Goal: Communication & Community: Answer question/provide support

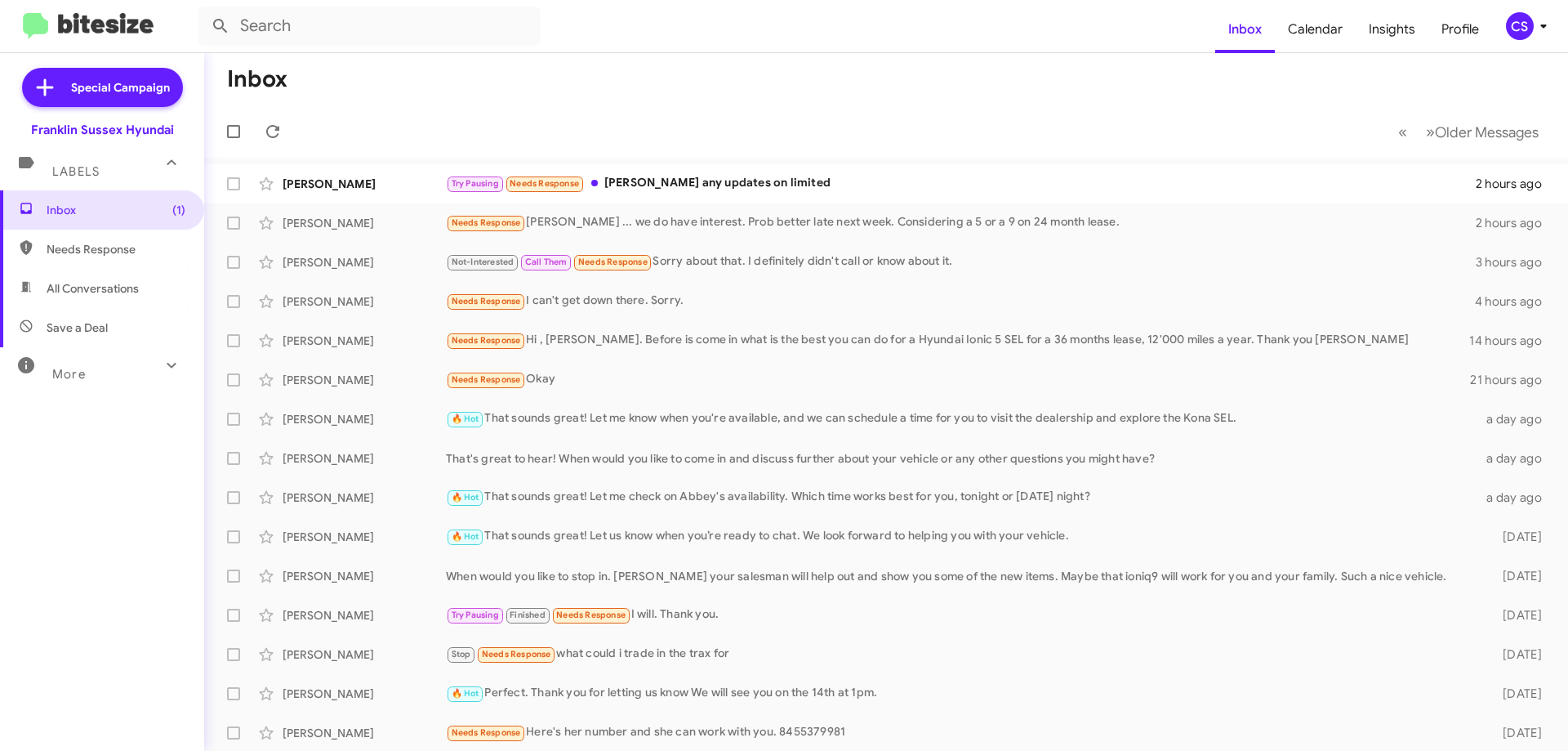
click at [732, 176] on div "Try Pausing Needs Response Ken any updates on limited" at bounding box center [961, 183] width 1029 height 18
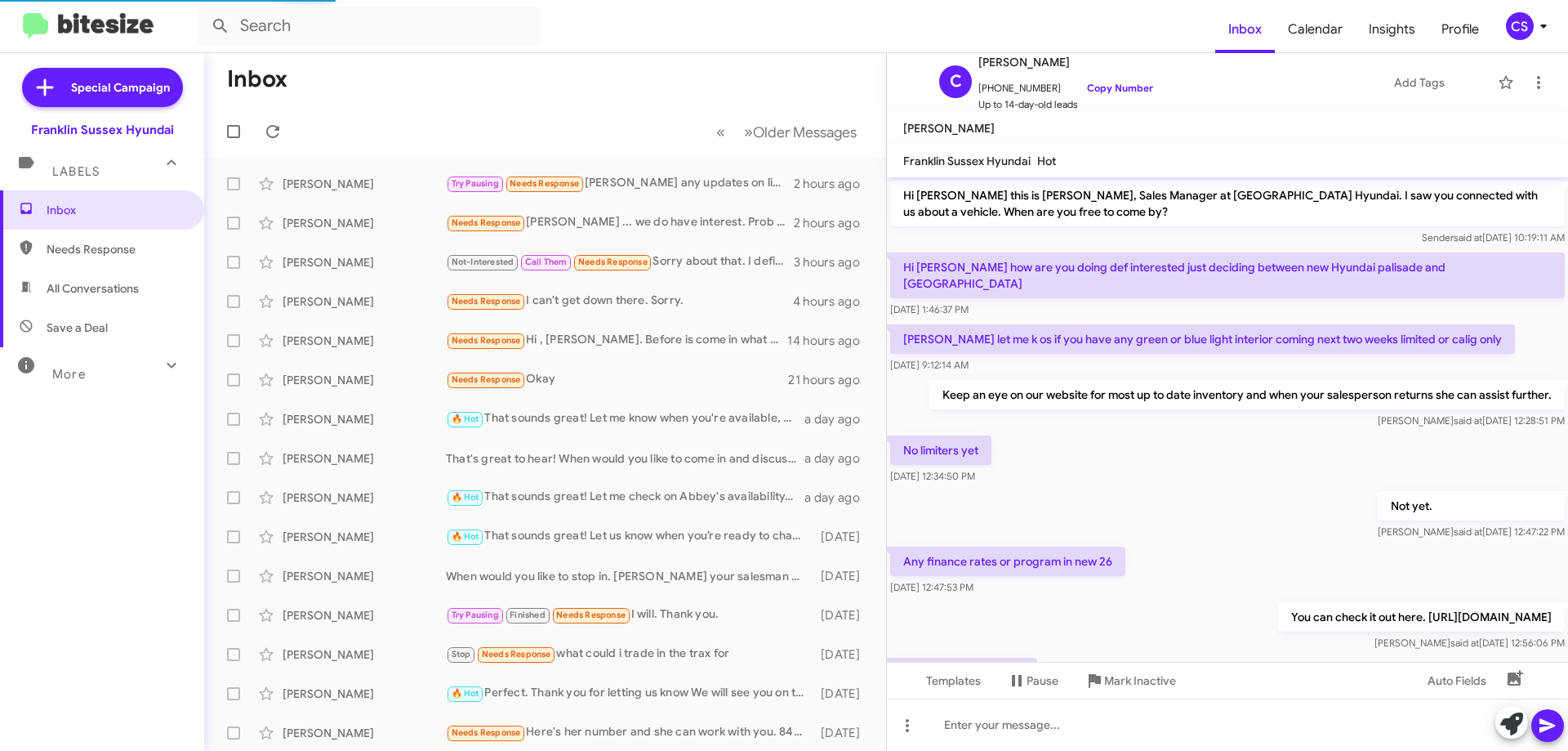
scroll to position [188, 0]
